Goal: Information Seeking & Learning: Learn about a topic

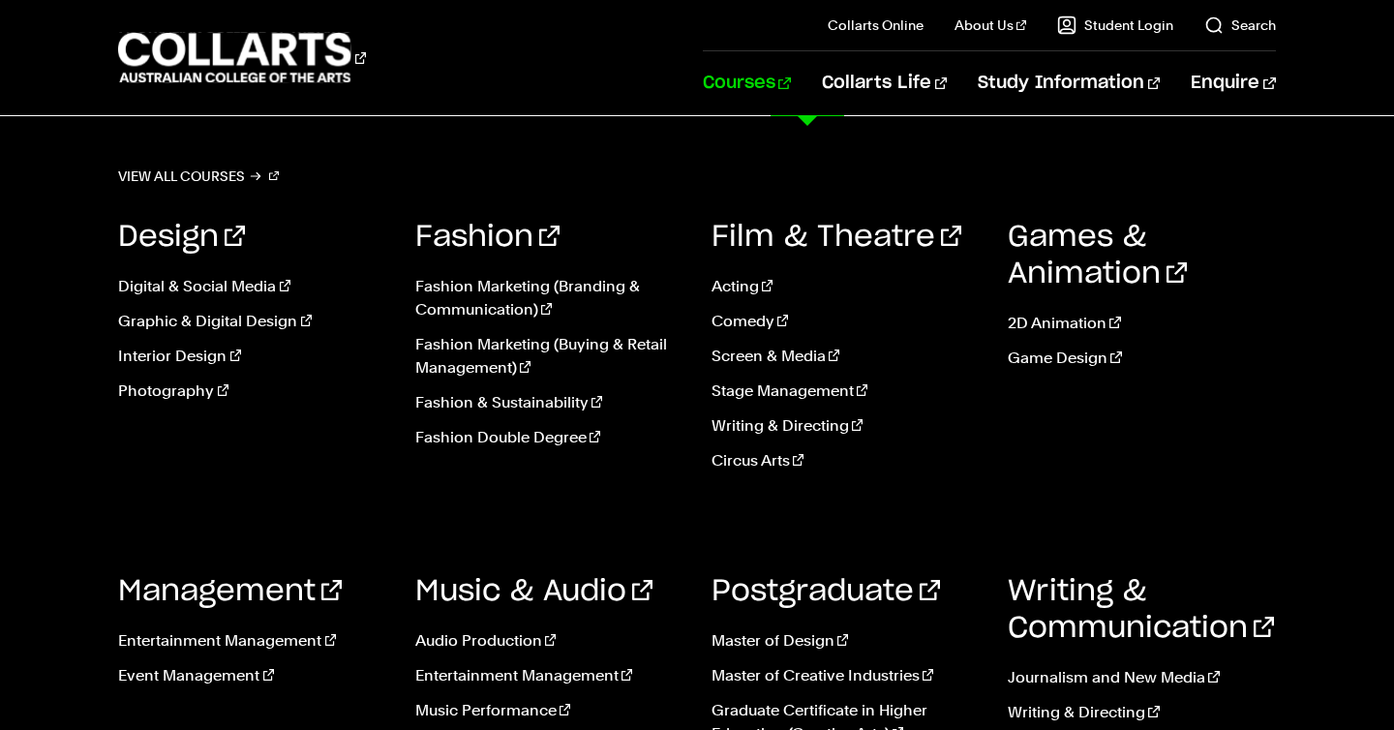
click at [791, 74] on link "Courses" at bounding box center [747, 83] width 88 height 64
click at [263, 641] on link "Entertainment Management" at bounding box center [251, 640] width 267 height 23
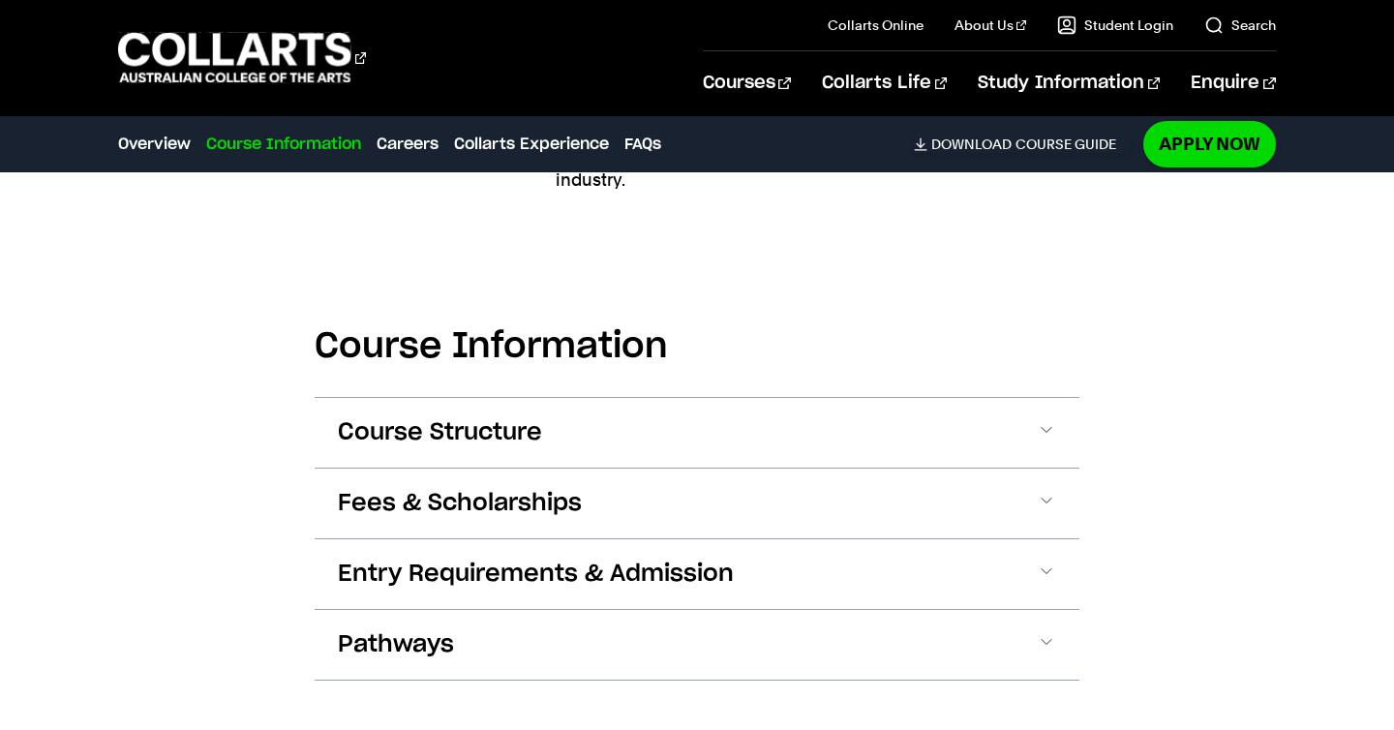
scroll to position [2690, 0]
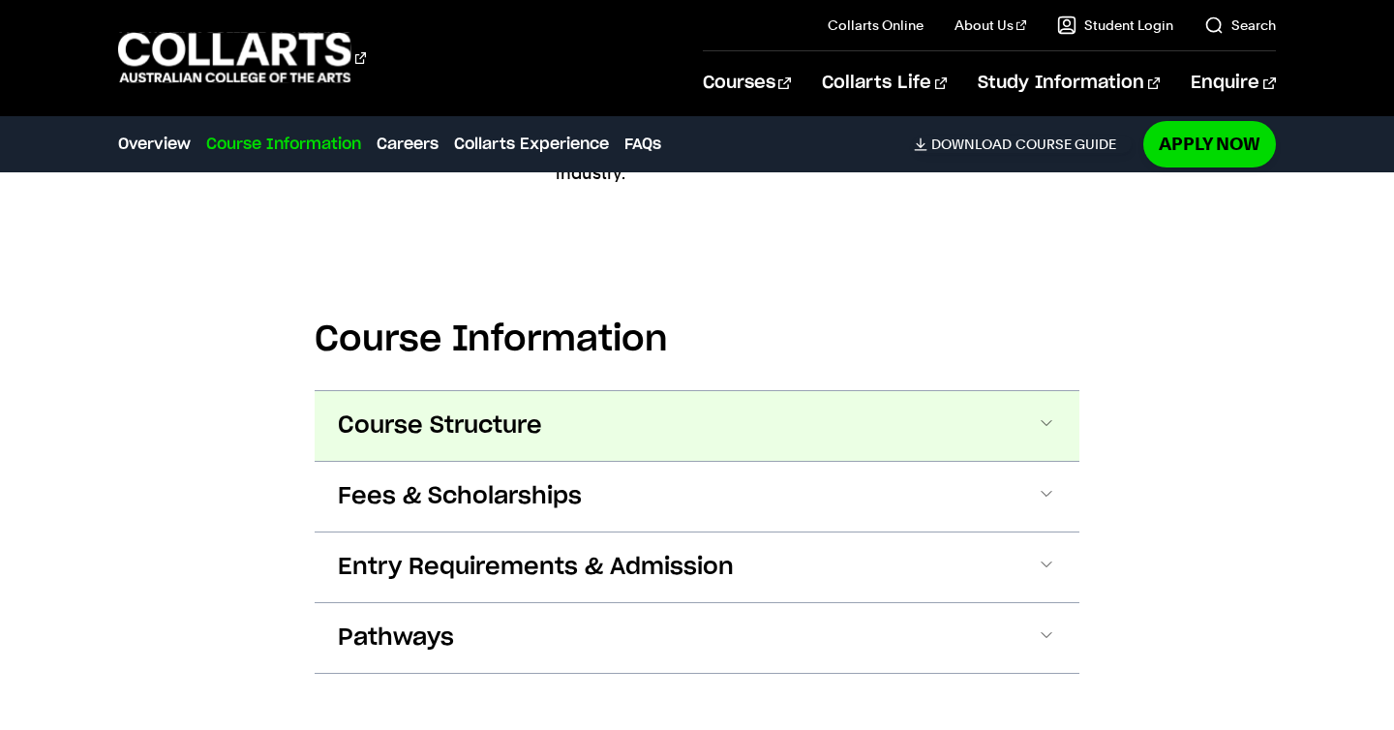
click at [479, 410] on span "Course Structure" at bounding box center [440, 425] width 204 height 31
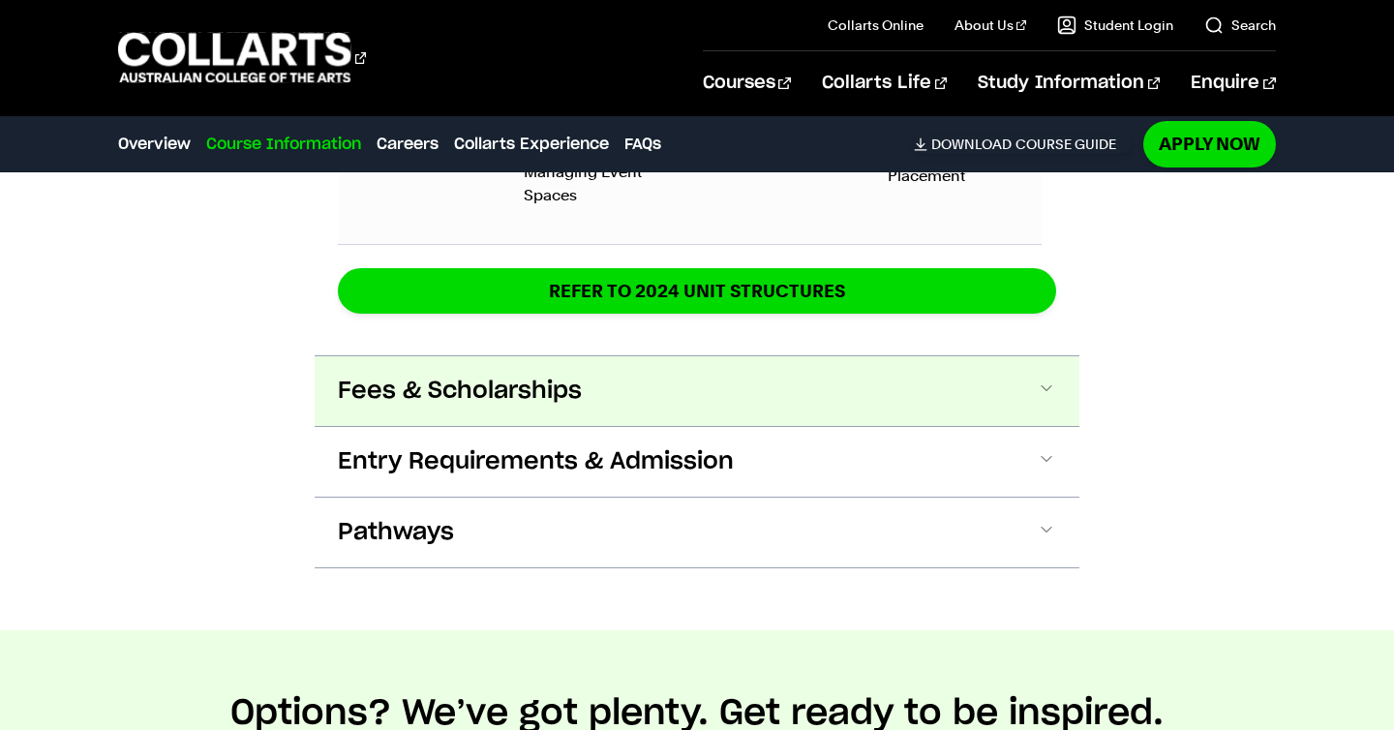
click at [372, 356] on button "Fees & Scholarships" at bounding box center [697, 391] width 765 height 70
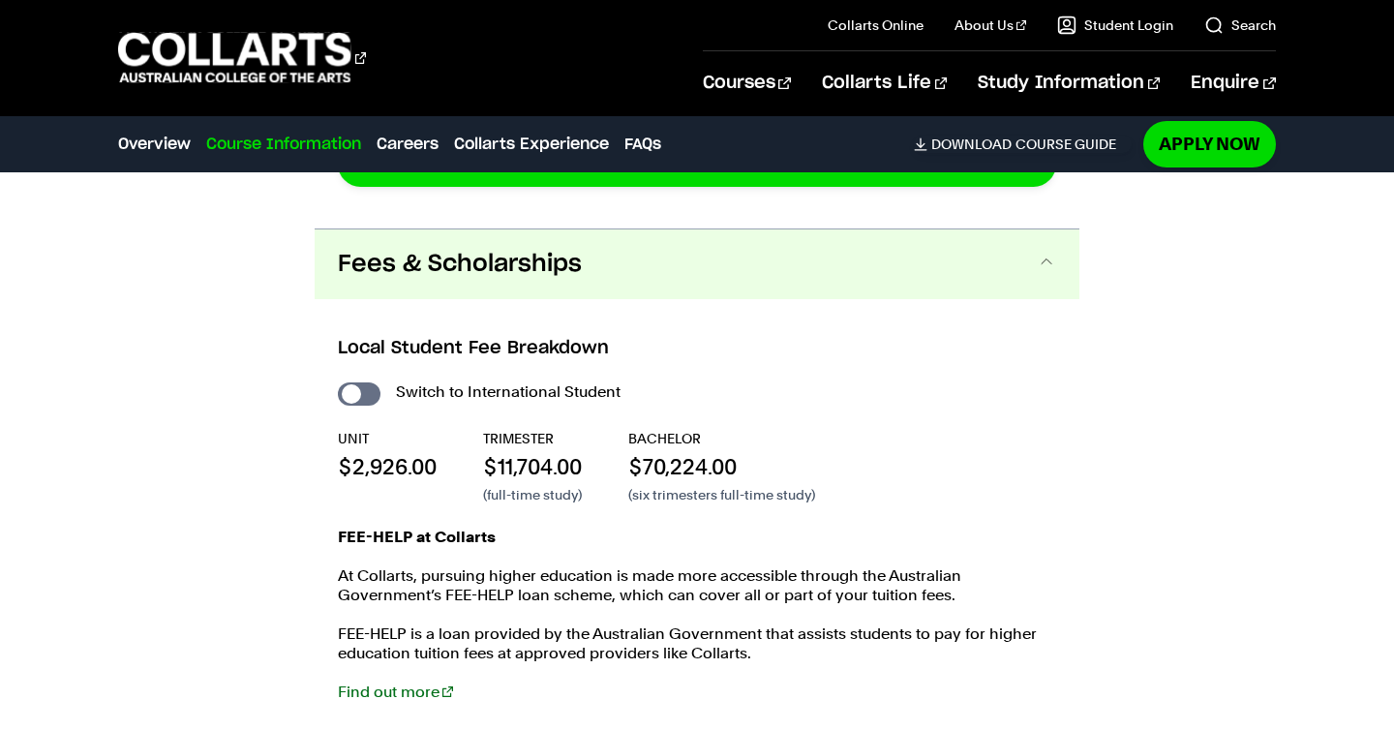
scroll to position [4451, 0]
click at [360, 381] on input "International Student" at bounding box center [359, 392] width 43 height 23
checkbox input "true"
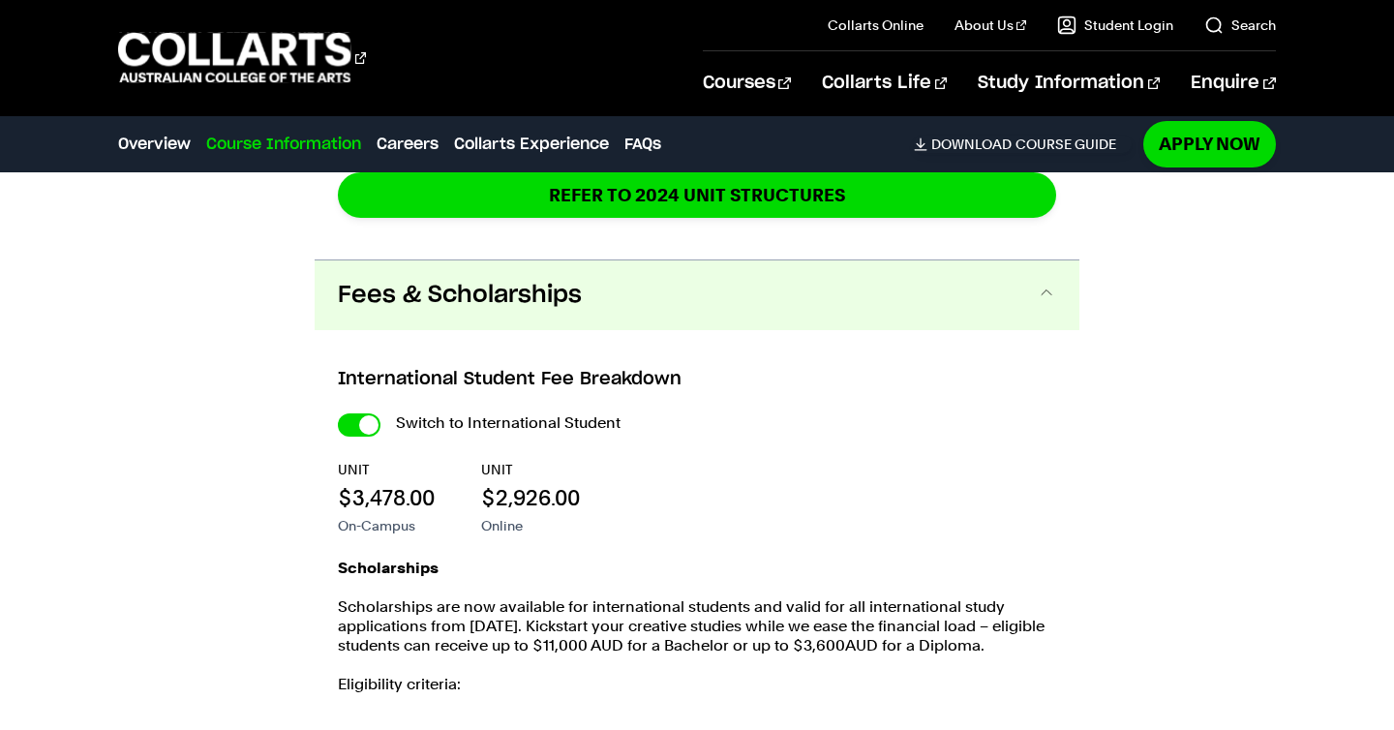
scroll to position [4897, 0]
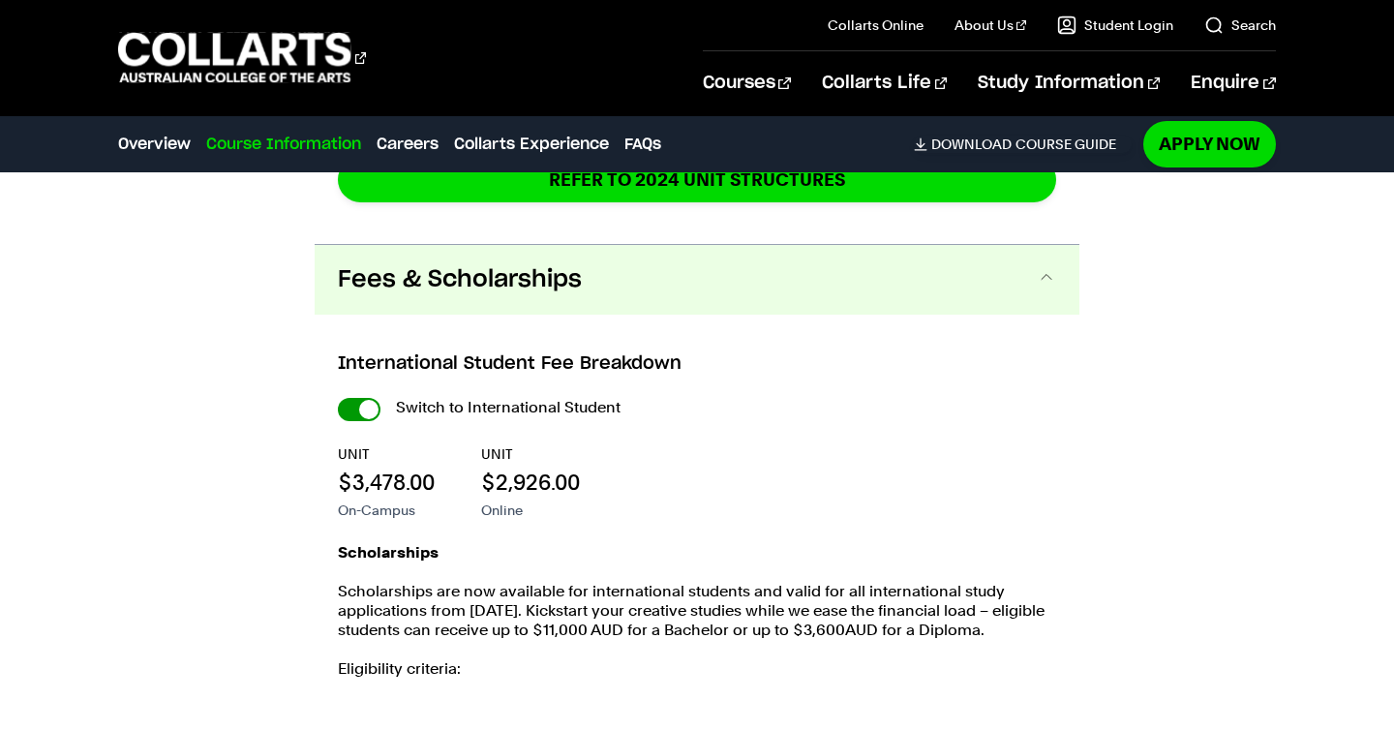
click at [356, 398] on input "International Student" at bounding box center [359, 409] width 43 height 23
checkbox input "false"
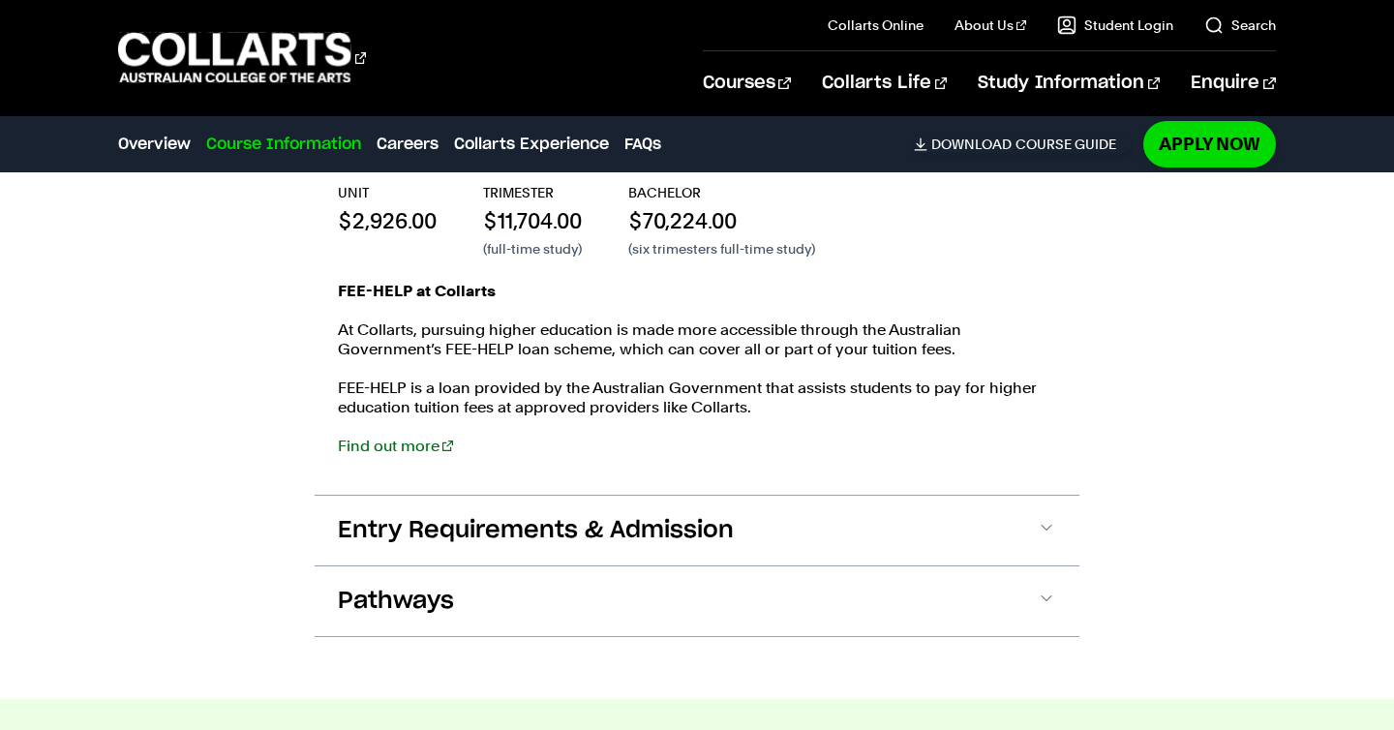
scroll to position [4704, 0]
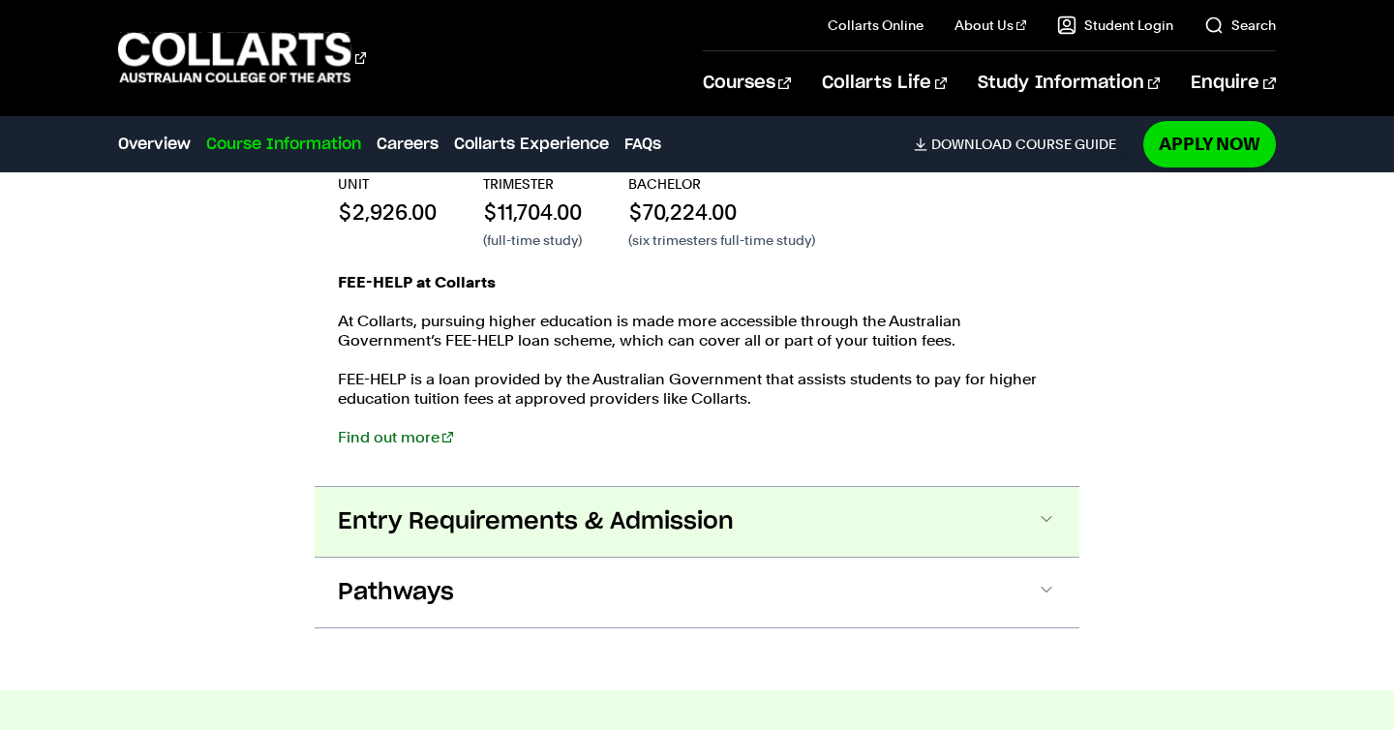
click at [507, 489] on button "Entry Requirements & Admission" at bounding box center [697, 522] width 765 height 70
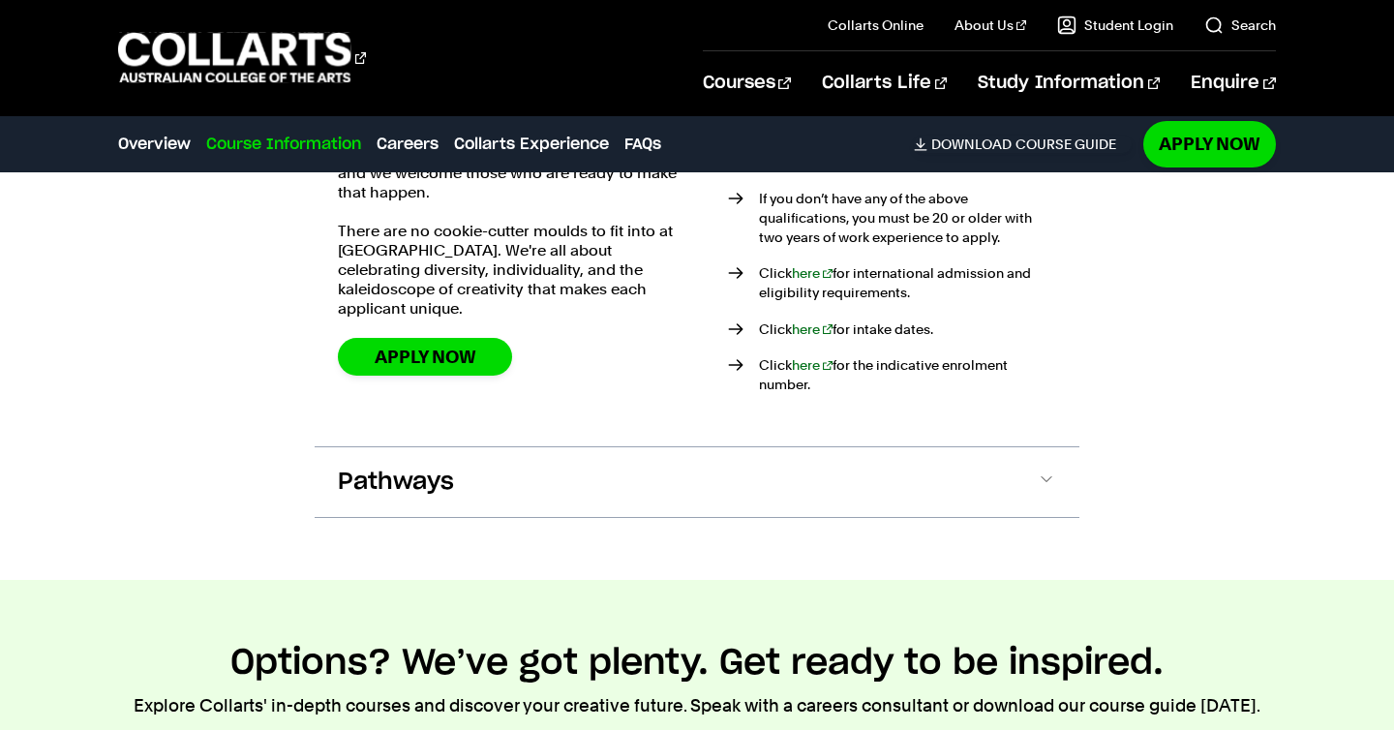
scroll to position [5316, 0]
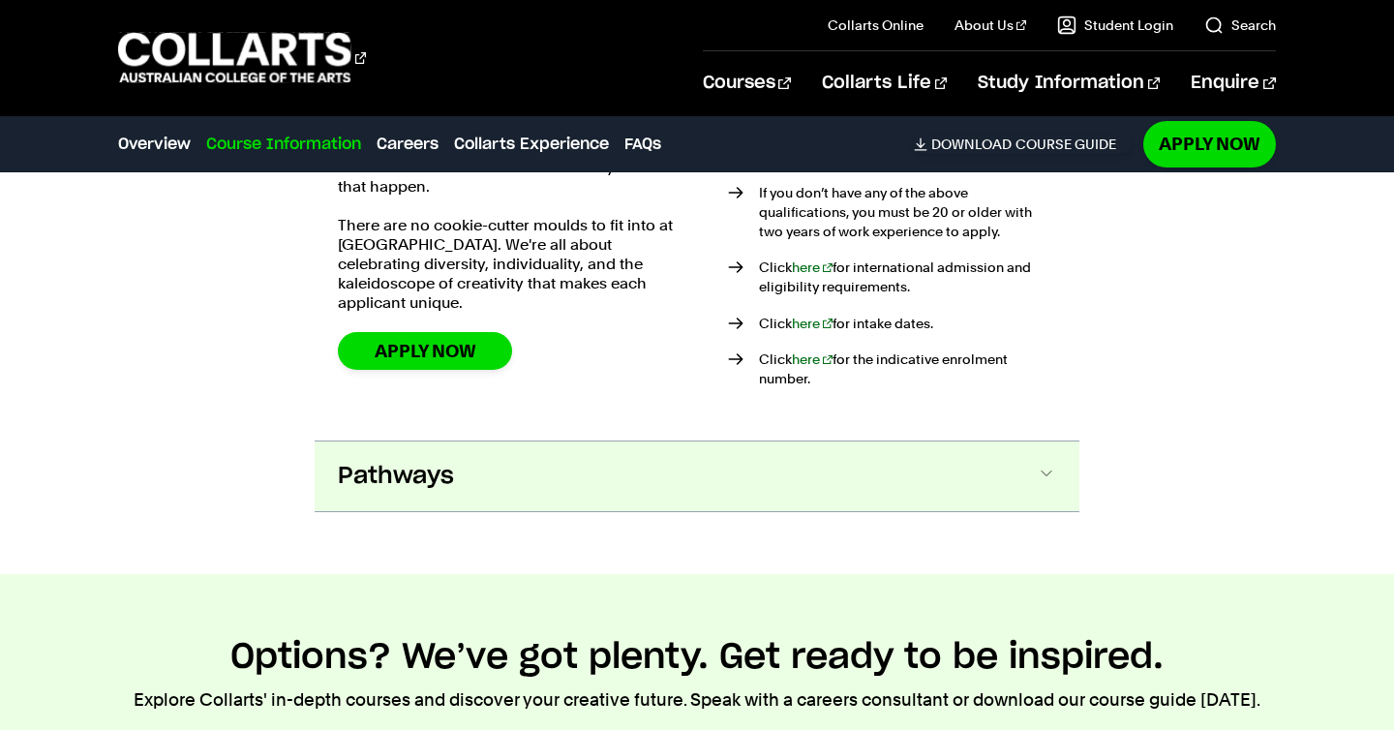
click at [408, 461] on span "Pathways" at bounding box center [396, 476] width 116 height 31
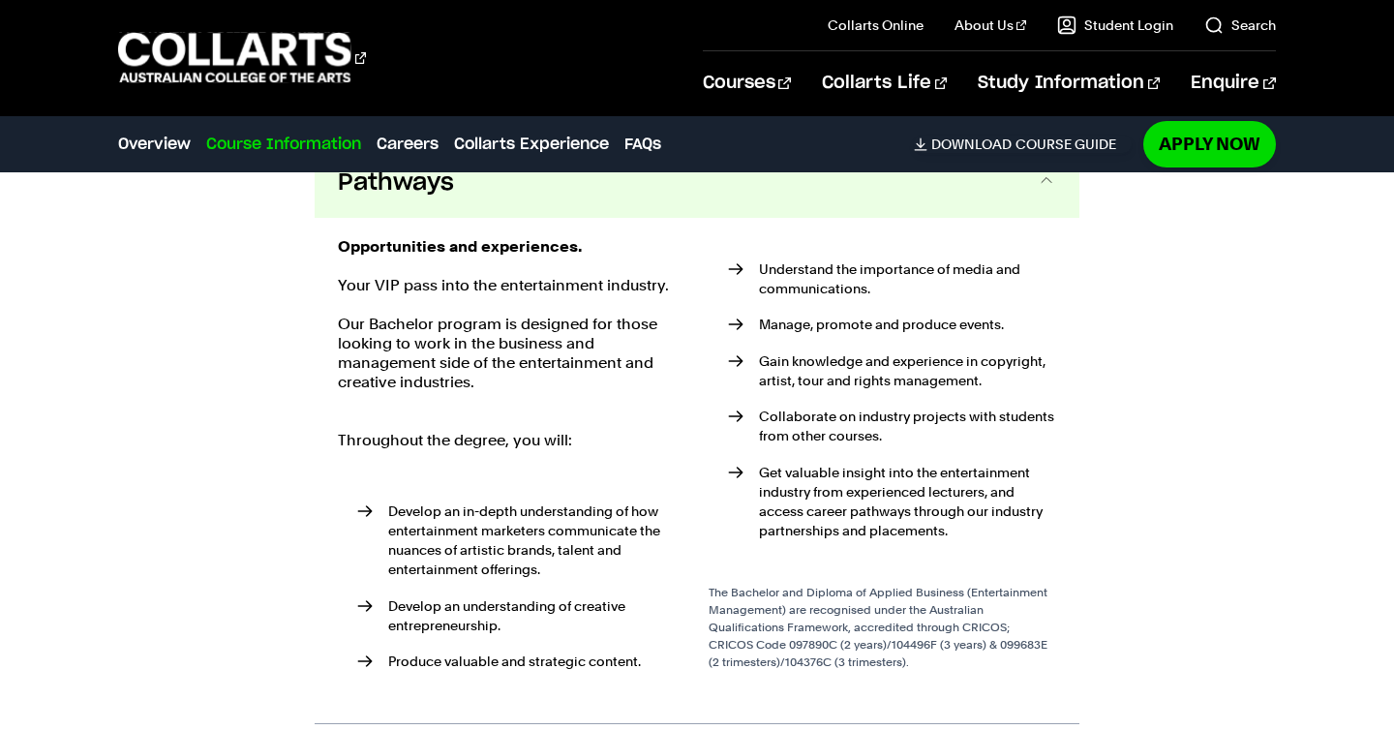
scroll to position [5606, 0]
